Goal: Task Accomplishment & Management: Complete application form

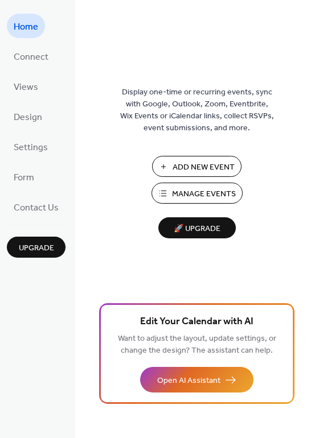
click at [171, 167] on button "Add New Event" at bounding box center [196, 166] width 89 height 21
click at [196, 164] on span "Add New Event" at bounding box center [203, 168] width 62 height 12
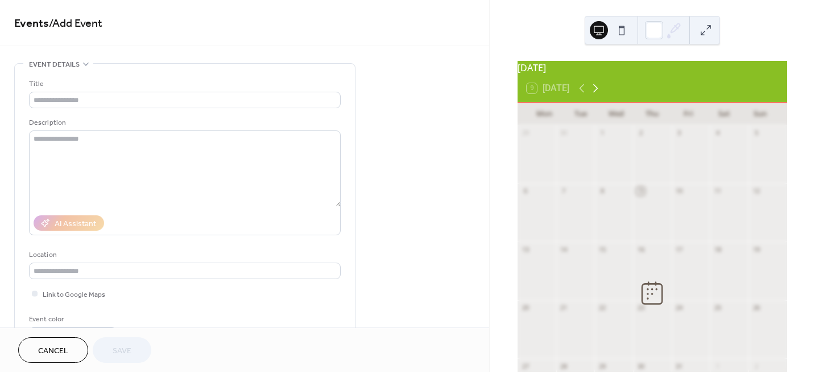
click at [597, 94] on icon at bounding box center [596, 88] width 14 height 14
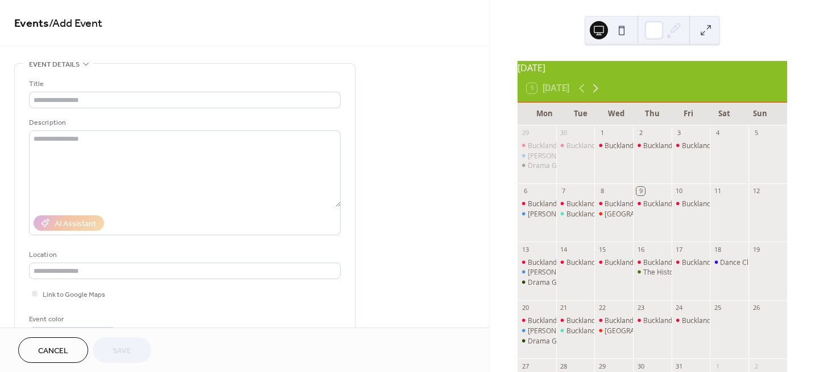
click at [598, 93] on icon at bounding box center [595, 88] width 5 height 9
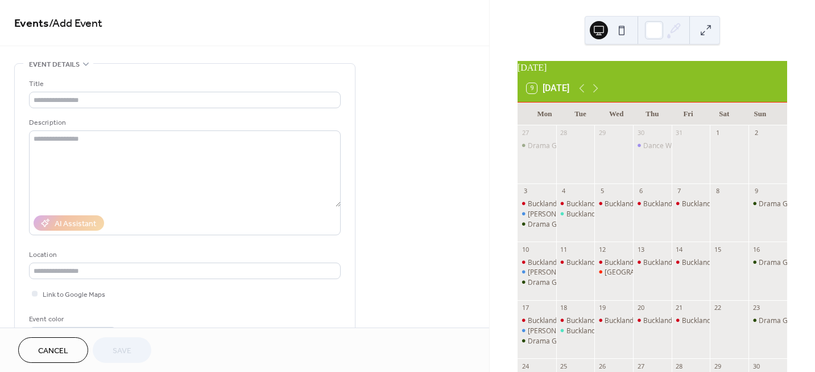
drag, startPoint x: 805, startPoint y: 269, endPoint x: 811, endPoint y: 263, distance: 8.1
click at [811, 263] on div "November 2025 9 Today Mon Tue Wed Thu Fri Sat Sun 27 Drama Group Rehearsal 28 2…" at bounding box center [652, 186] width 325 height 372
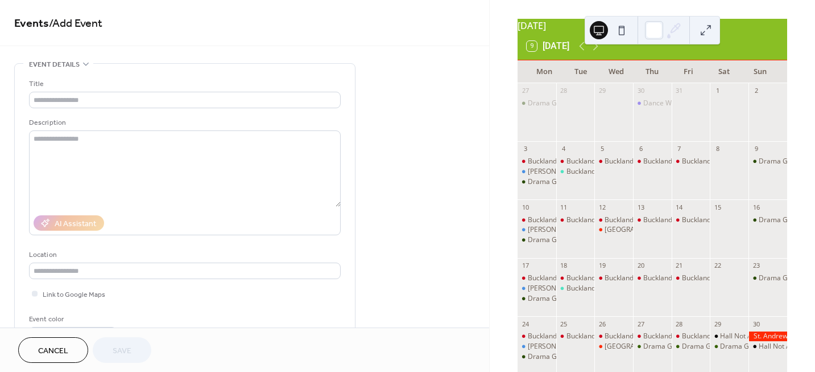
scroll to position [47, 0]
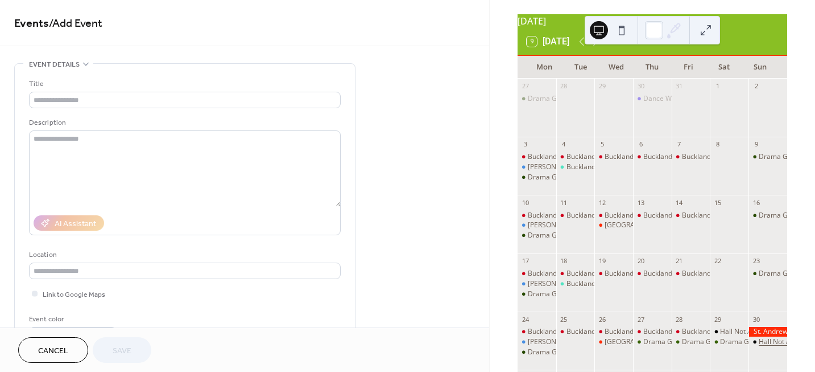
click at [760, 347] on div "Hall Not Available" at bounding box center [787, 342] width 56 height 10
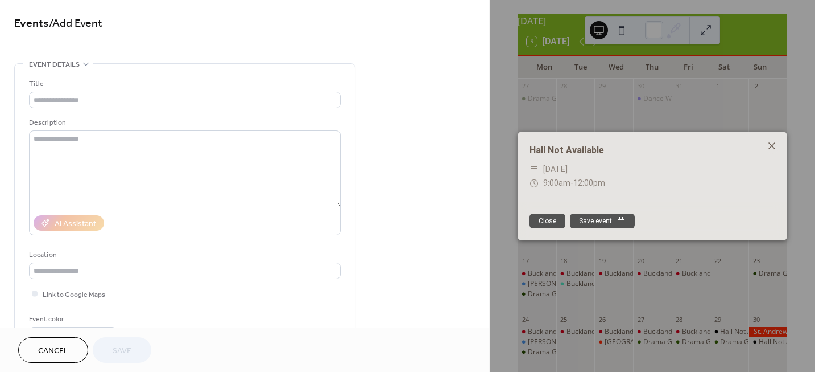
click at [774, 146] on icon at bounding box center [772, 146] width 14 height 14
